Goal: Communication & Community: Answer question/provide support

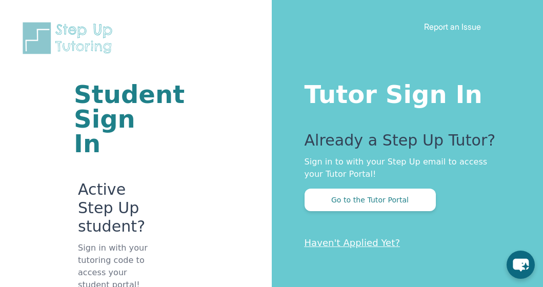
click at [364, 188] on div "Already a Step Up Tutor? Sign in to with your Step Up email to access your Tuto…" at bounding box center [403, 171] width 198 height 80
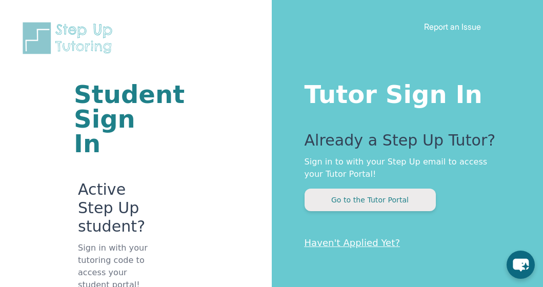
click at [364, 197] on button "Go to the Tutor Portal" at bounding box center [369, 200] width 131 height 23
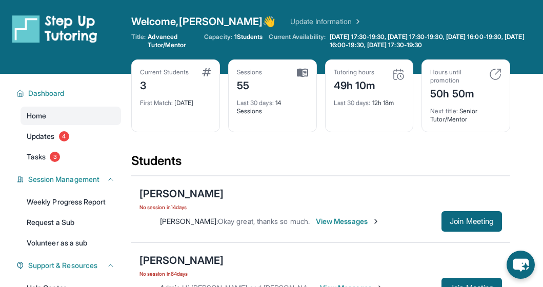
click at [356, 219] on span "View Messages" at bounding box center [348, 221] width 64 height 10
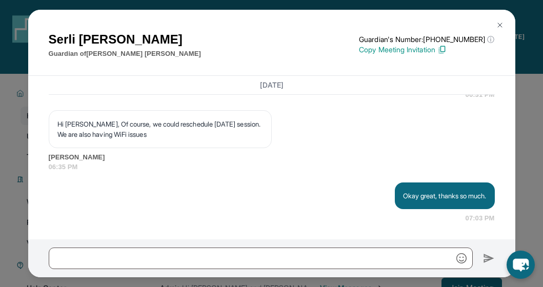
scroll to position [11, 0]
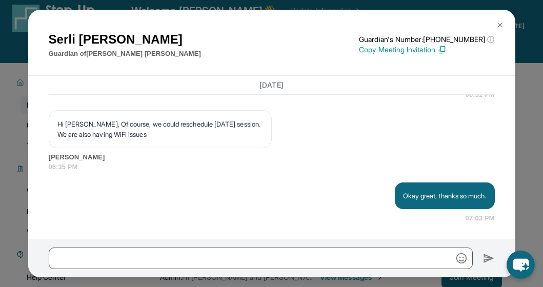
click at [501, 24] on img at bounding box center [500, 25] width 8 height 8
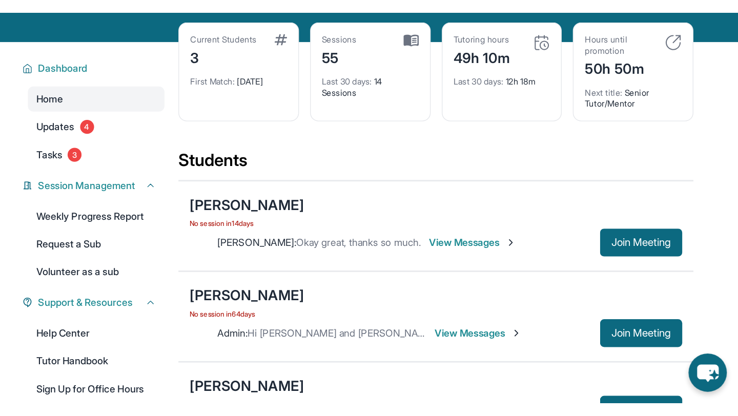
scroll to position [70, 0]
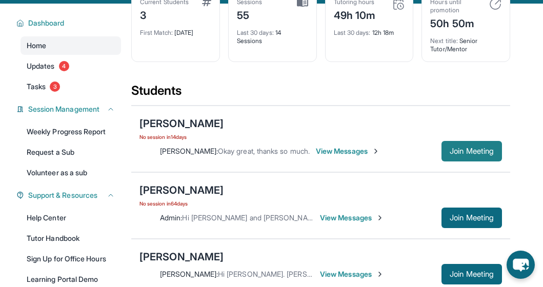
click at [458, 149] on span "Join Meeting" at bounding box center [471, 151] width 44 height 6
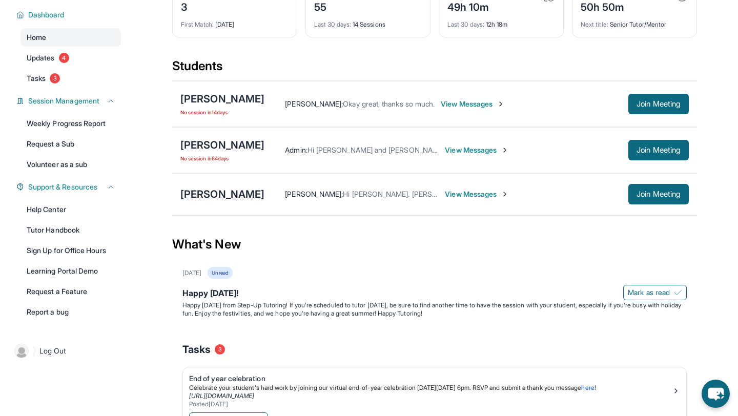
click at [482, 109] on span "View Messages" at bounding box center [473, 104] width 64 height 10
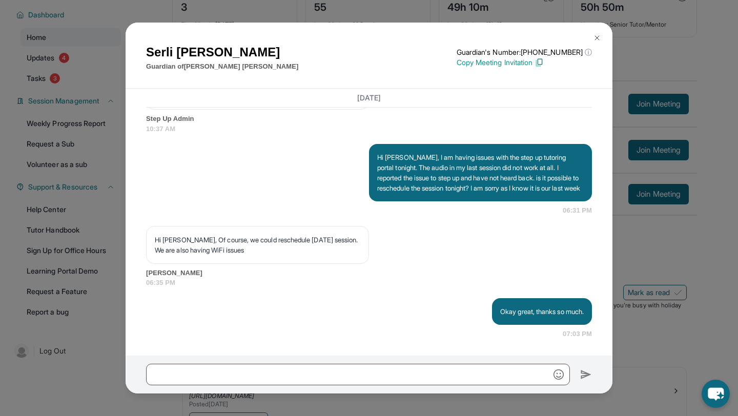
scroll to position [12604, 0]
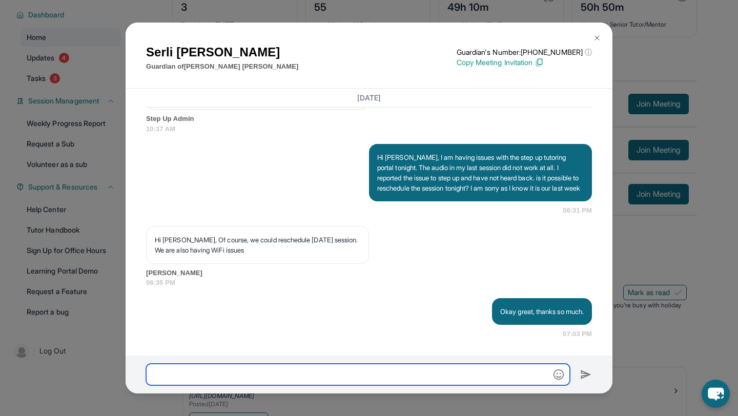
click at [338, 269] on input "text" at bounding box center [358, 375] width 424 height 22
type input "**********"
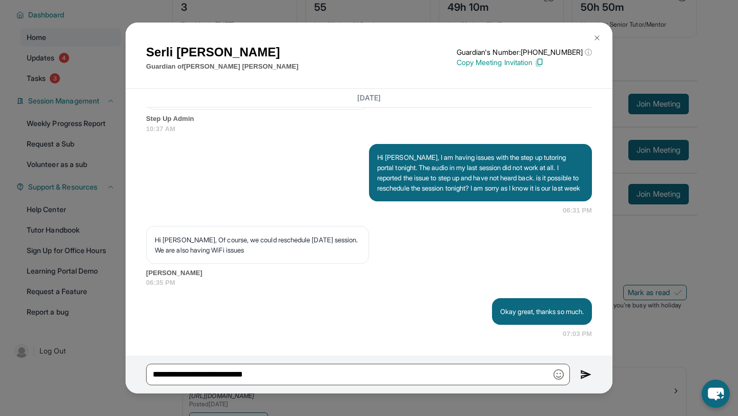
click at [542, 269] on img at bounding box center [586, 374] width 12 height 12
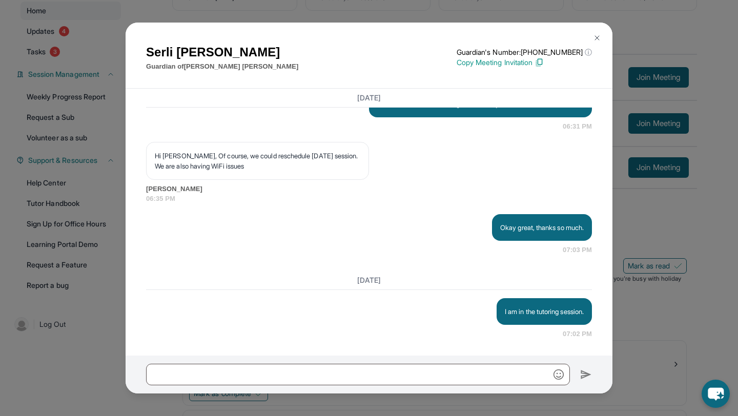
scroll to position [97, 0]
click at [542, 37] on img at bounding box center [597, 38] width 8 height 8
